Goal: Information Seeking & Learning: Learn about a topic

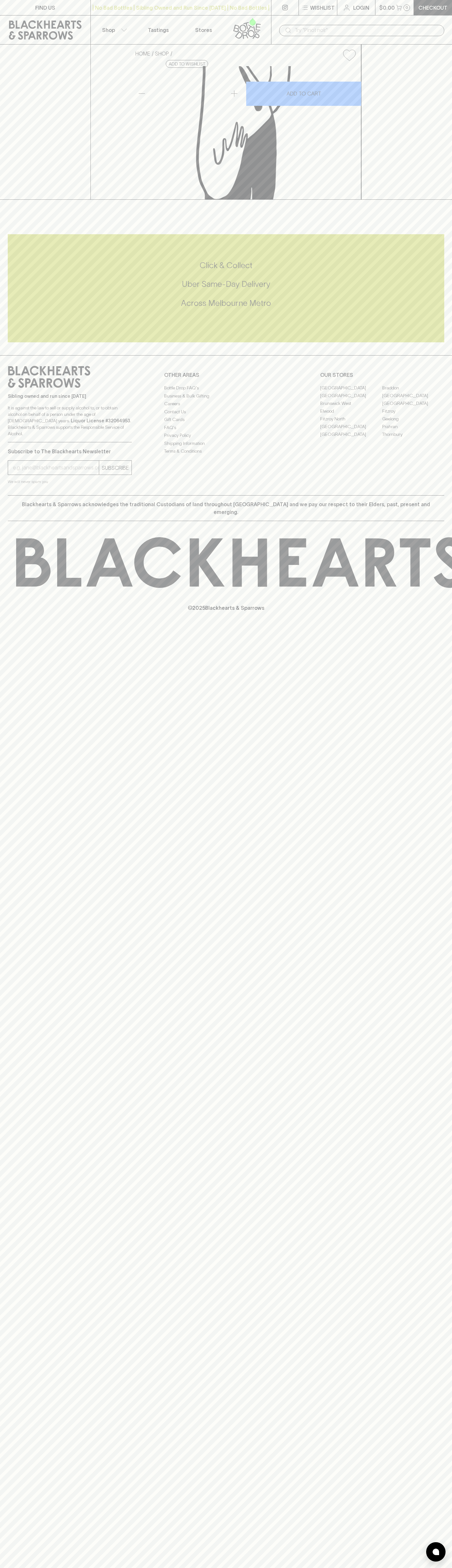
click at [428, 1567] on html "FIND US | No Bad Bottles | Sibling Owned and Run Since 2006 | No Bad Bottles | …" at bounding box center [226, 784] width 452 height 1568
click at [116, 1567] on html "FIND US | No Bad Bottles | Sibling Owned and Run Since 2006 | No Bad Bottles | …" at bounding box center [226, 784] width 452 height 1568
click at [10, 1438] on div "FIND US | No Bad Bottles | Sibling Owned and Run Since 2006 | No Bad Bottles | …" at bounding box center [226, 784] width 452 height 1568
